Goal: Transaction & Acquisition: Purchase product/service

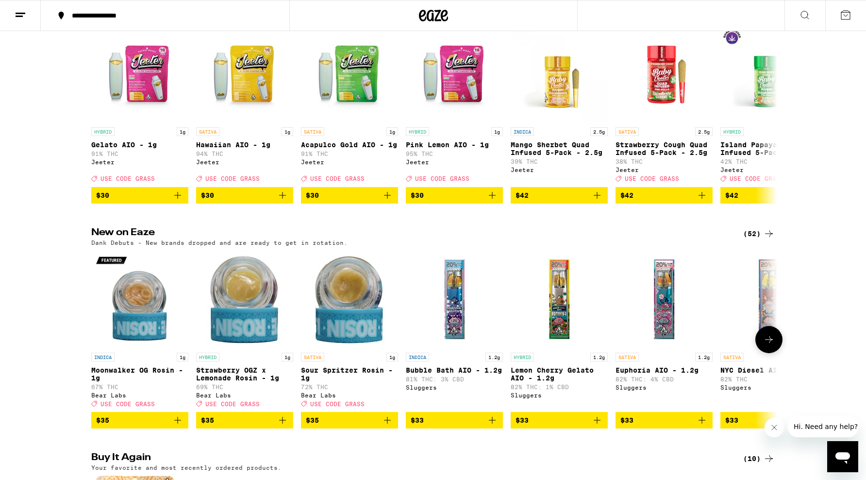
scroll to position [585, 0]
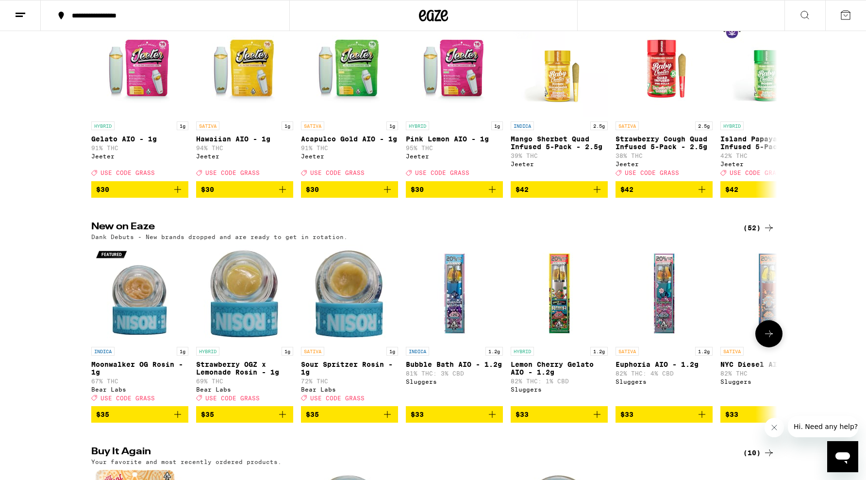
click at [393, 420] on icon "Add to bag" at bounding box center [388, 414] width 12 height 12
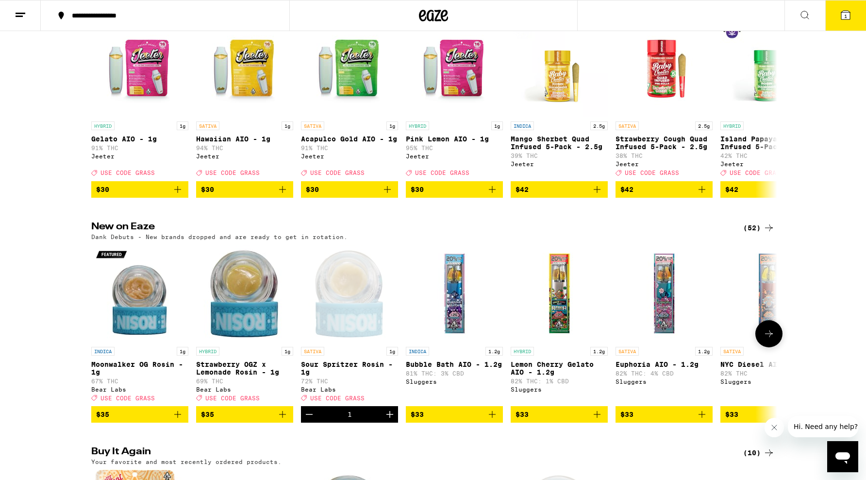
scroll to position [616, 0]
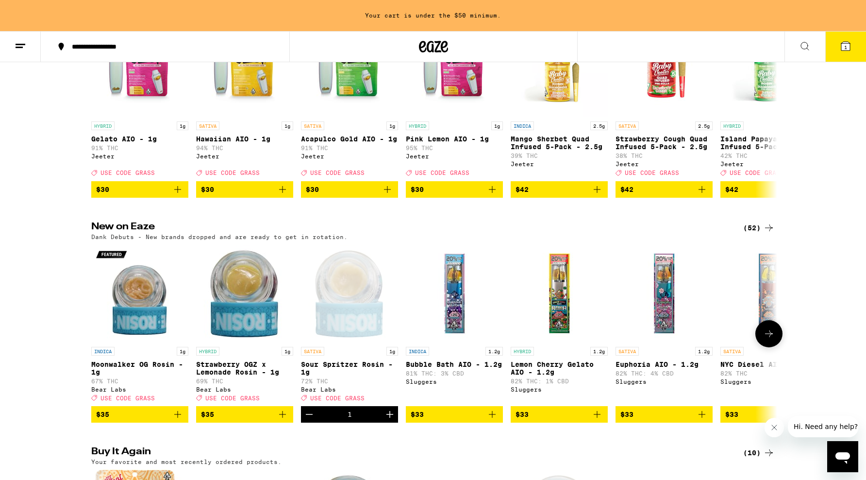
click at [293, 423] on div "INDICA 1g Moonwalker [PERSON_NAME] - 1g 67% THC Bear Labs Deal Created with Ske…" at bounding box center [433, 334] width 699 height 178
click at [288, 420] on icon "Add to bag" at bounding box center [283, 414] width 12 height 12
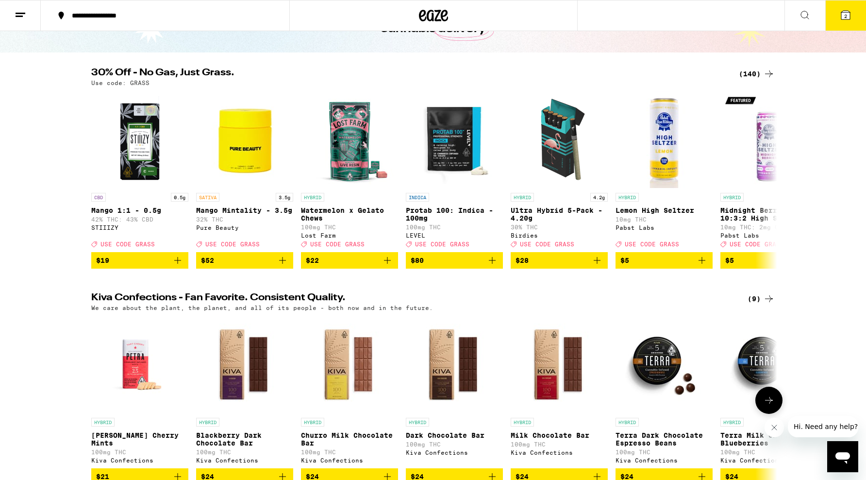
scroll to position [0, 0]
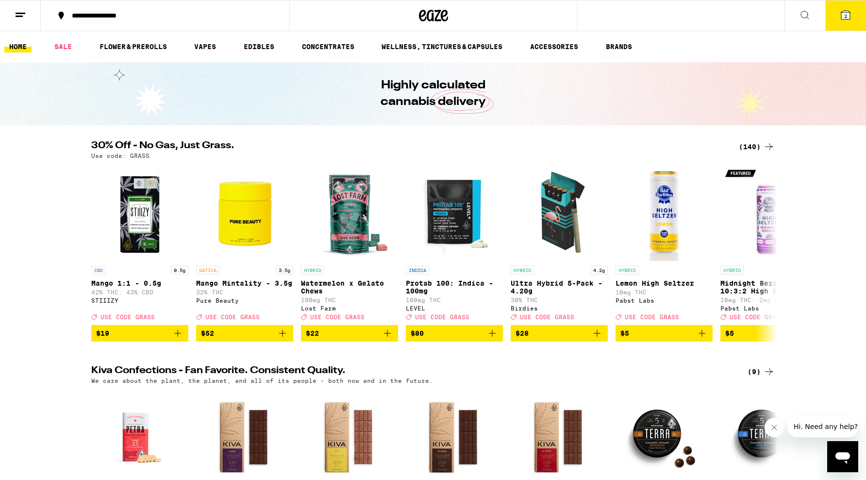
click at [857, 13] on button "2" at bounding box center [846, 15] width 41 height 30
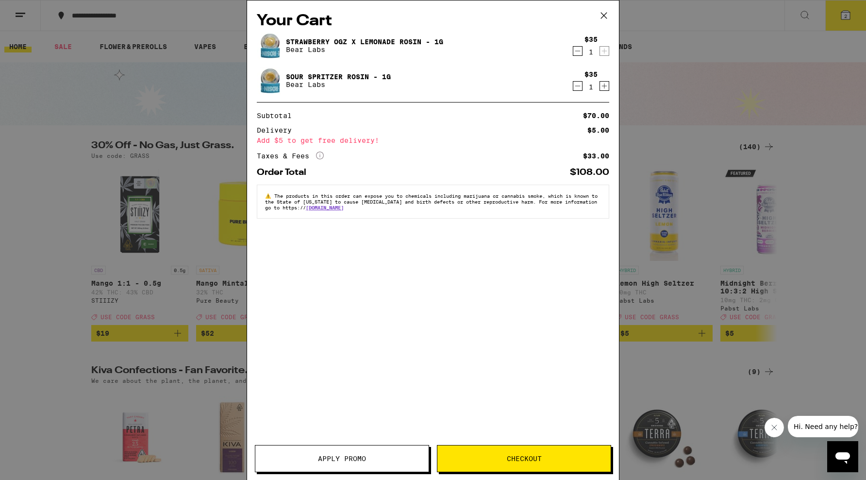
click at [415, 461] on span "Apply Promo" at bounding box center [341, 458] width 173 height 7
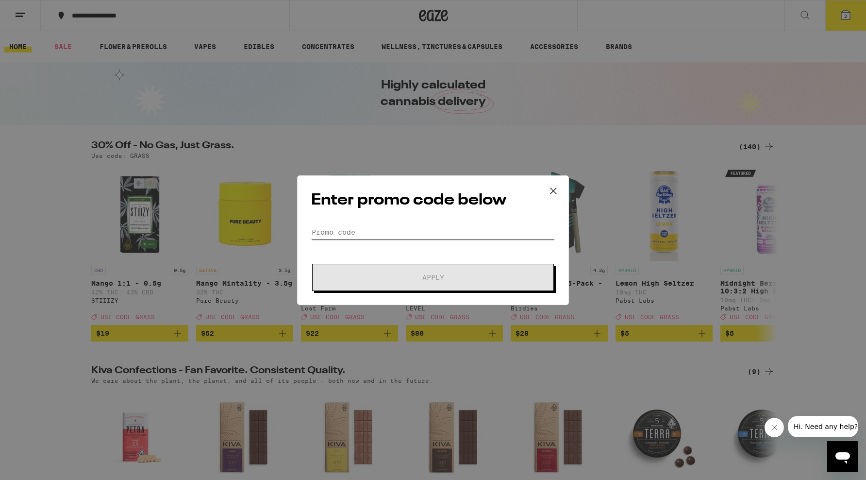
click at [358, 238] on input "Promo Code" at bounding box center [433, 232] width 244 height 15
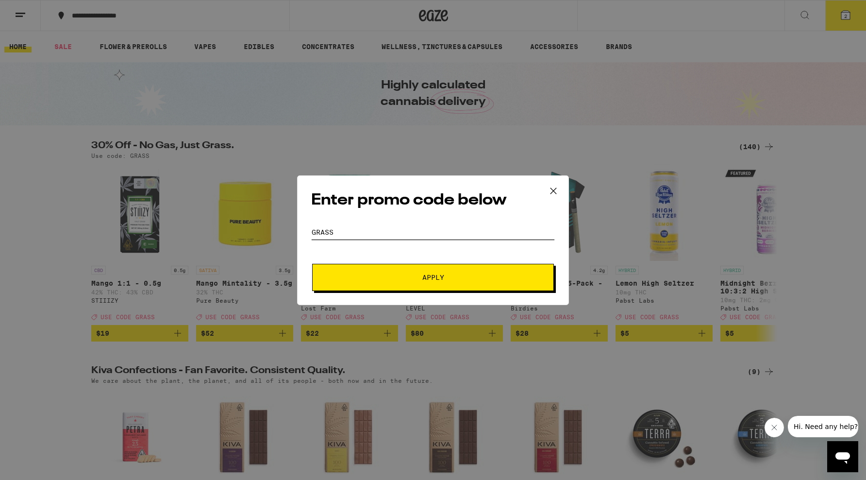
type input "grass"
click at [379, 288] on button "Apply" at bounding box center [433, 277] width 242 height 27
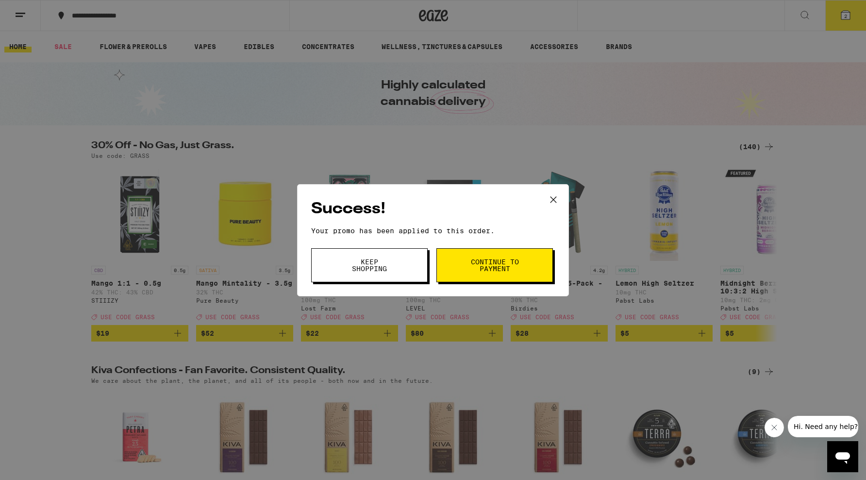
click at [506, 273] on button "Continue to payment" at bounding box center [495, 265] width 117 height 34
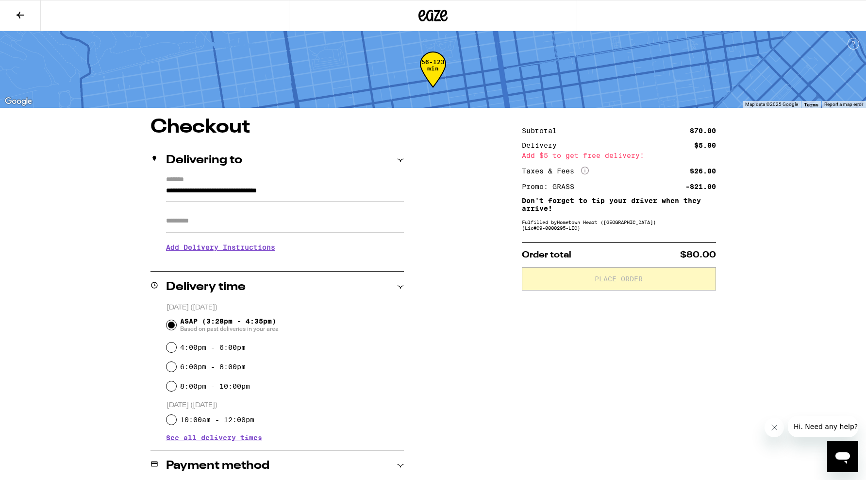
scroll to position [186, 0]
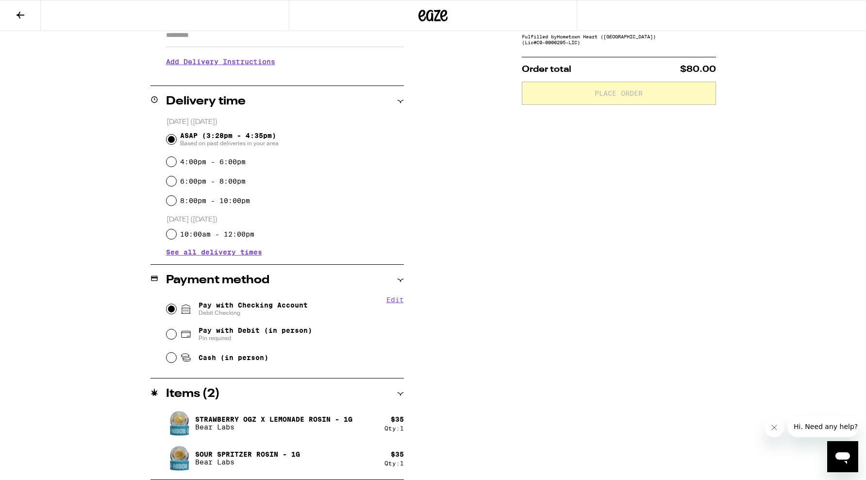
click at [169, 309] on input "Pay with Checking Account Debit Checking" at bounding box center [172, 309] width 10 height 10
radio input "true"
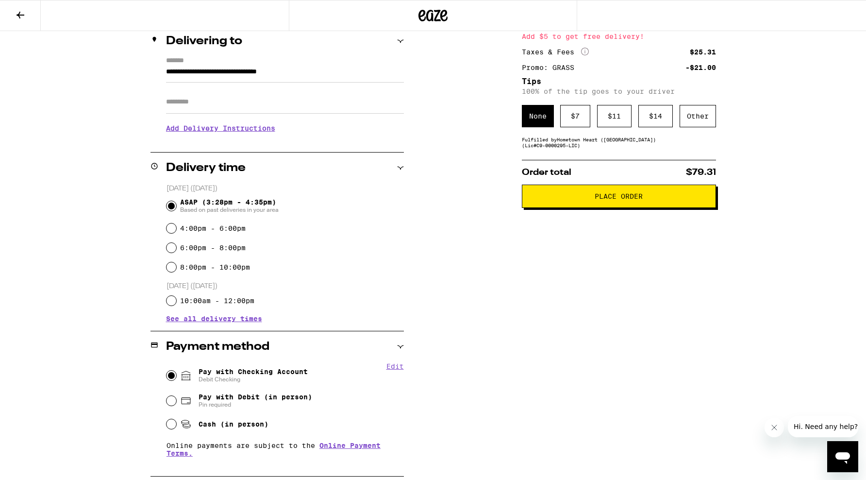
scroll to position [41, 0]
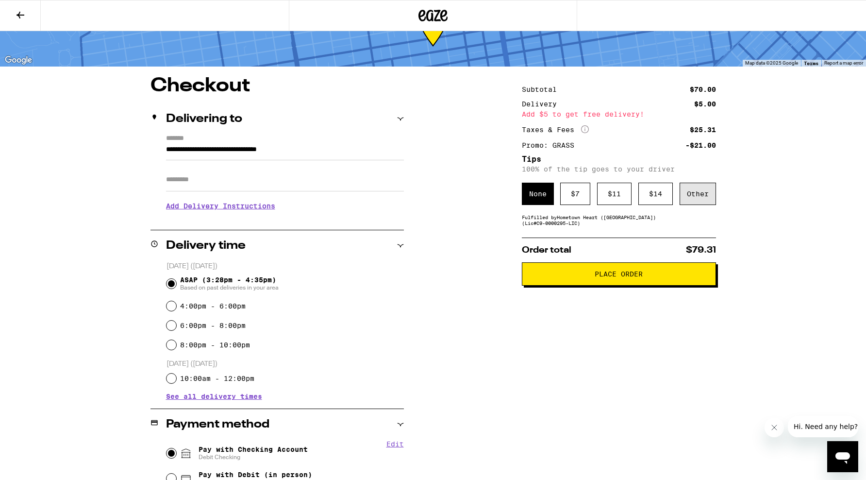
click at [702, 200] on div "Other" at bounding box center [698, 194] width 36 height 22
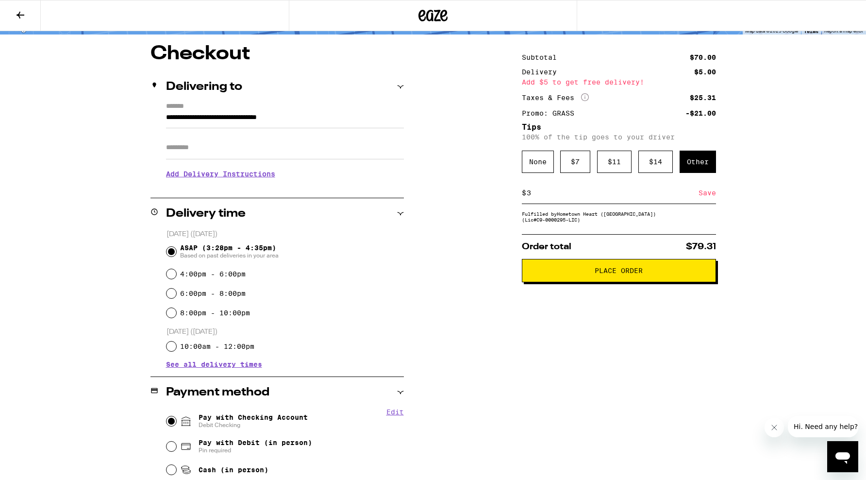
scroll to position [67, 0]
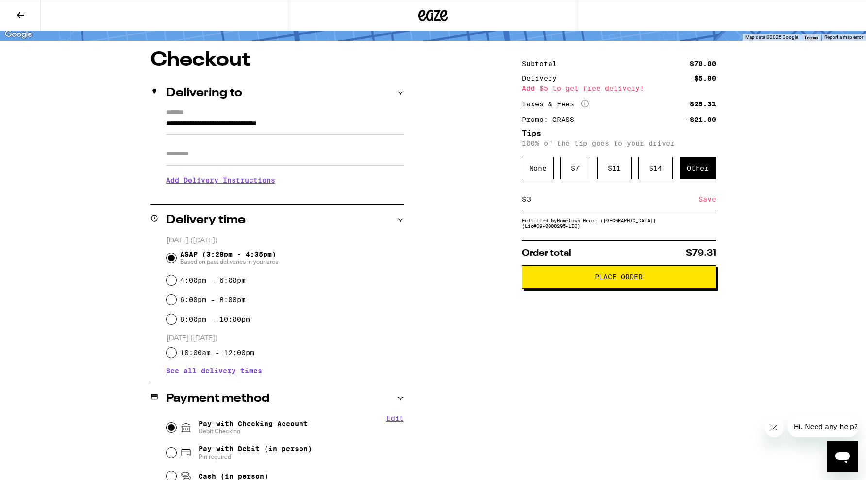
type input "3"
click at [326, 154] on input "Apt/Suite" at bounding box center [285, 153] width 238 height 23
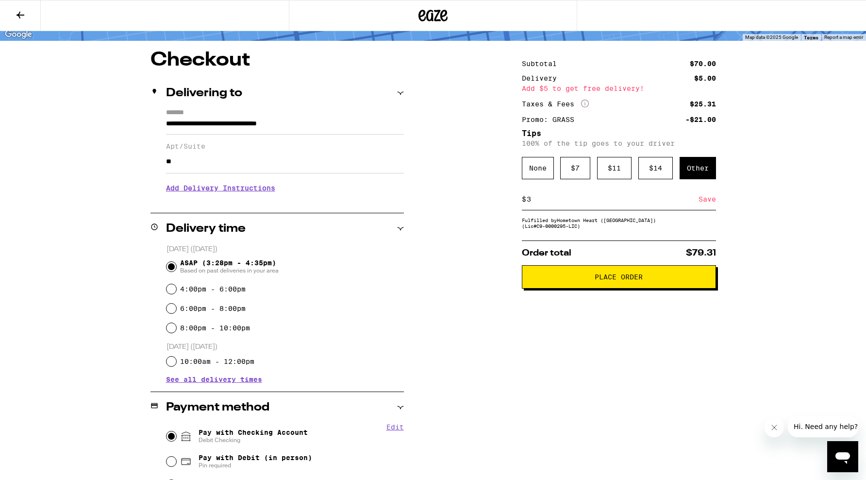
type input "**"
click at [691, 357] on div "Subtotal $70.00 Delivery $5.00 Add $5 to get free delivery! Taxes & Fees More I…" at bounding box center [619, 345] width 194 height 588
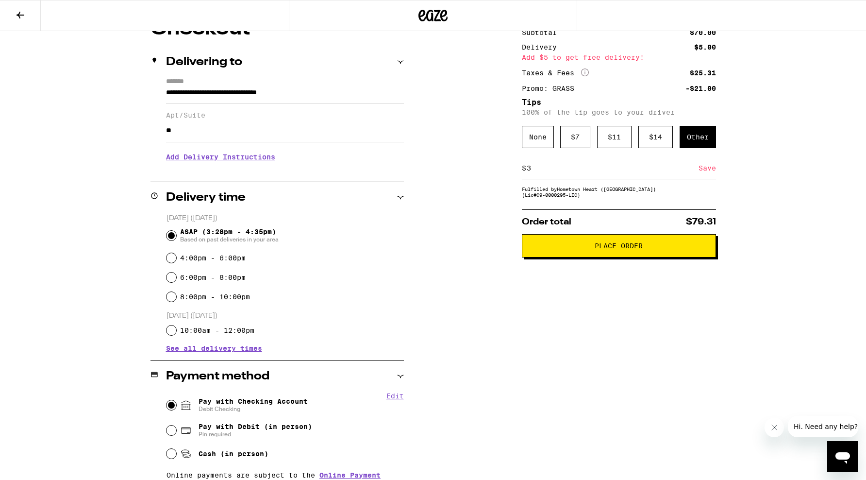
scroll to position [0, 0]
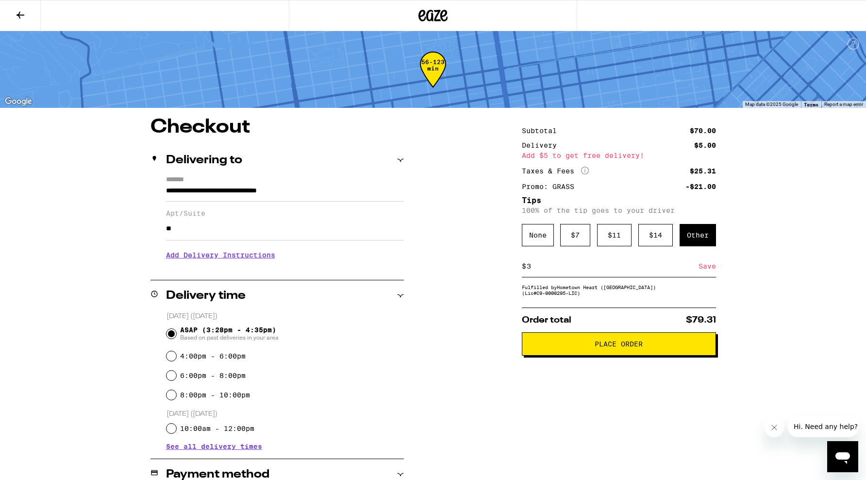
click at [562, 267] on input "3" at bounding box center [612, 266] width 172 height 9
type input "5"
type input "4"
click at [570, 347] on span "Place Order" at bounding box center [619, 343] width 178 height 7
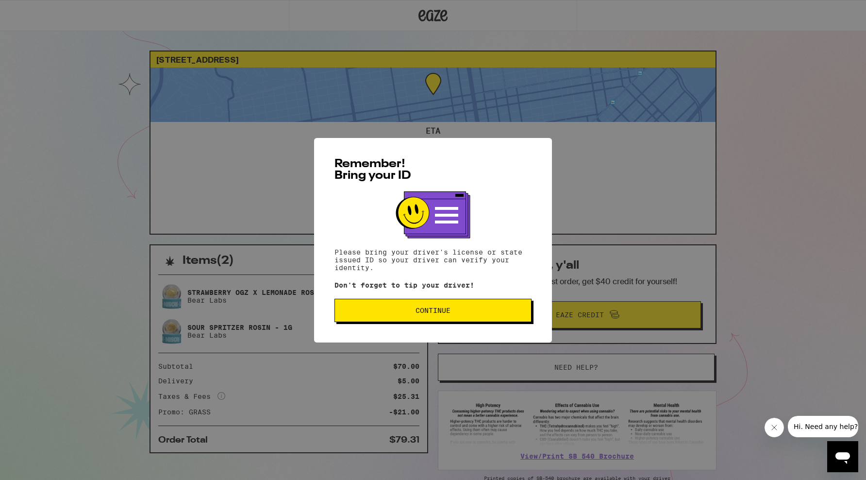
click at [482, 304] on button "Continue" at bounding box center [433, 310] width 197 height 23
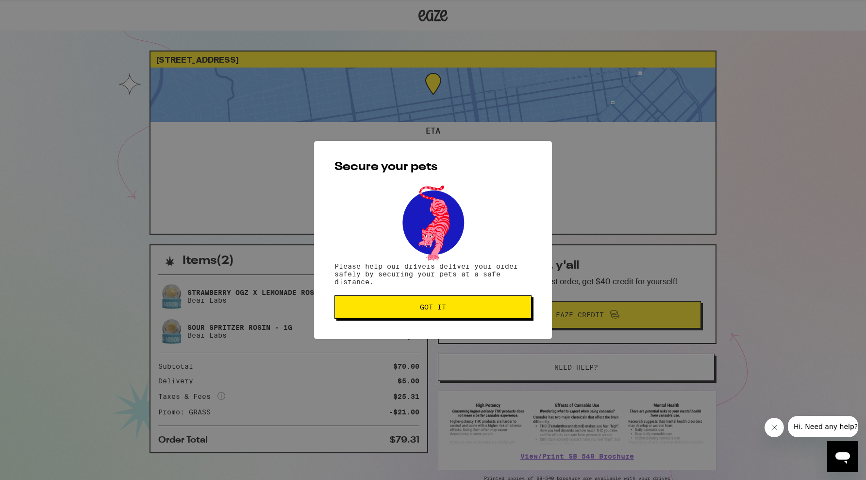
click at [482, 304] on button "Got it" at bounding box center [433, 306] width 197 height 23
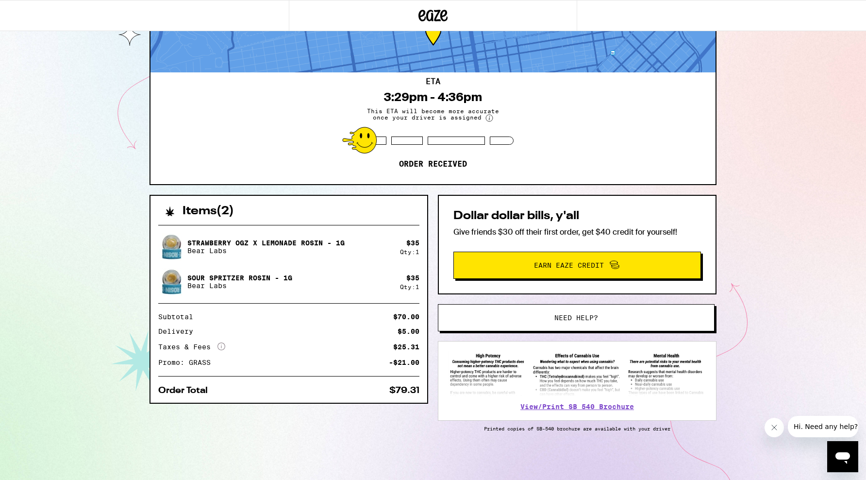
scroll to position [51, 0]
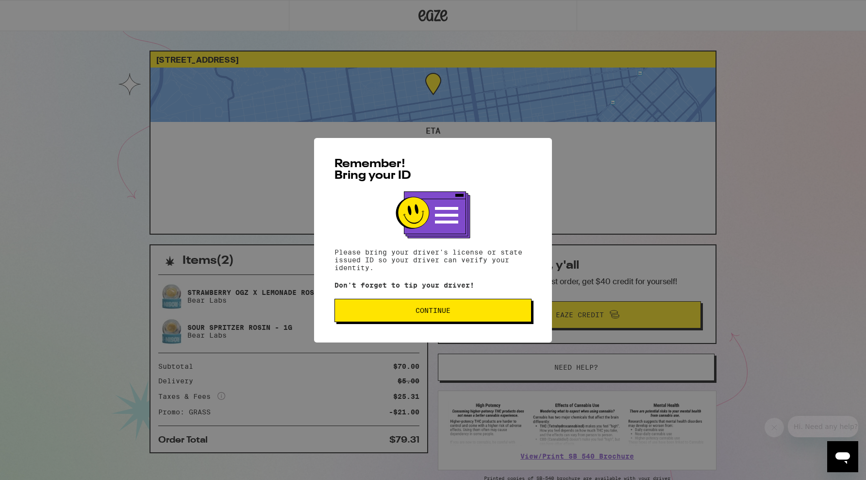
click at [35, 138] on div "Remember! Bring your ID Please bring your driver's license or state issued ID s…" at bounding box center [433, 240] width 866 height 480
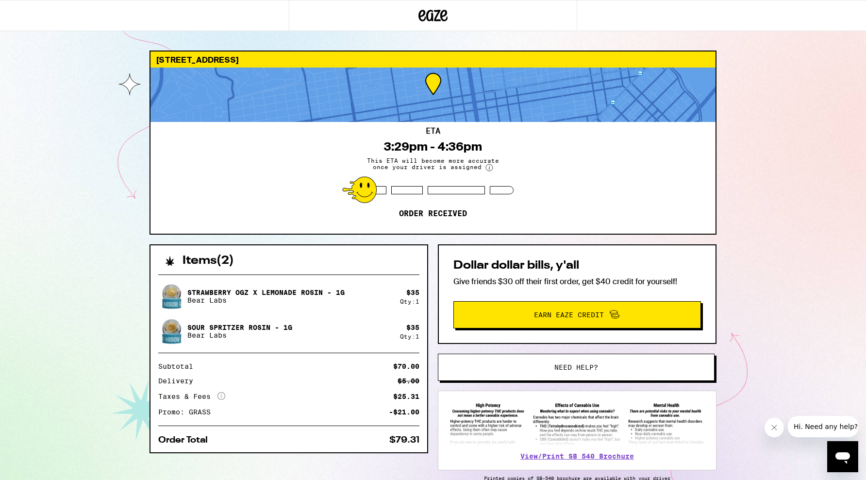
click at [450, 212] on p "Order received" at bounding box center [433, 214] width 68 height 10
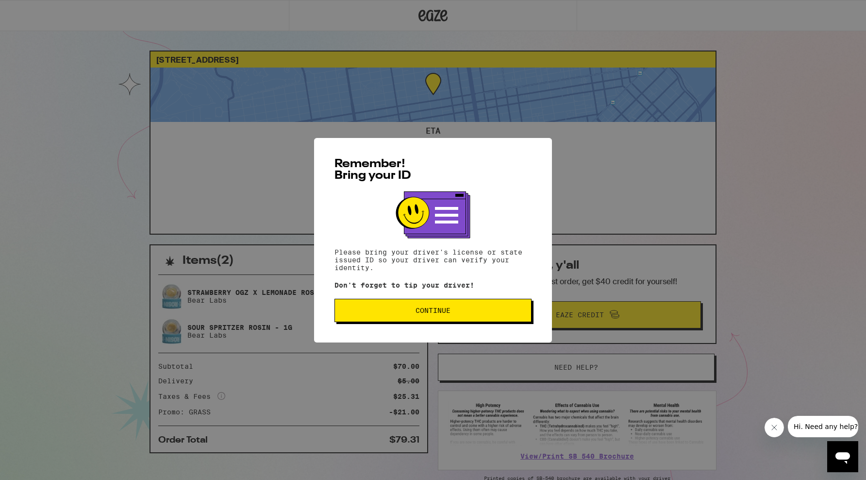
click at [121, 153] on div "Remember! Bring your ID Please bring your driver's license or state issued ID s…" at bounding box center [433, 240] width 866 height 480
